Goal: Task Accomplishment & Management: Manage account settings

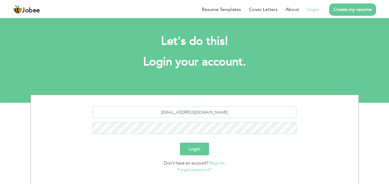
click at [197, 171] on link "Forgot password?" at bounding box center [194, 170] width 34 height 6
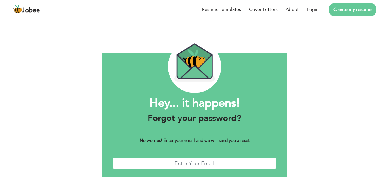
click at [199, 167] on input "text" at bounding box center [194, 164] width 163 height 12
type input "farhanusaf28@gmail.com"
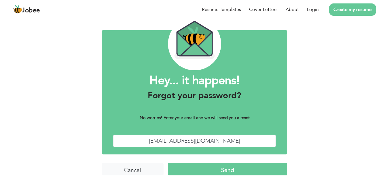
click at [239, 171] on input "Send" at bounding box center [227, 169] width 119 height 12
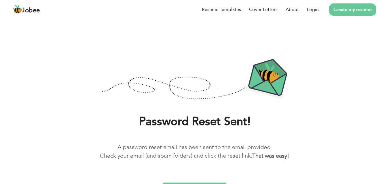
scroll to position [11, 0]
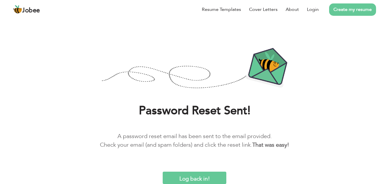
click at [211, 176] on input "Log back in!" at bounding box center [194, 178] width 63 height 12
